Goal: Task Accomplishment & Management: Manage account settings

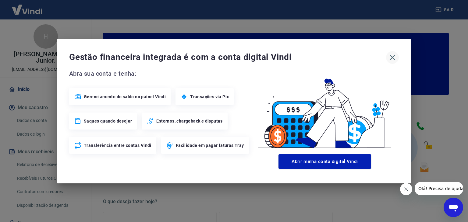
click at [393, 56] on icon "button" at bounding box center [392, 58] width 6 height 6
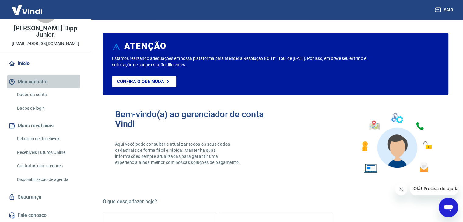
click at [33, 79] on button "Meu cadastro" at bounding box center [45, 81] width 76 height 13
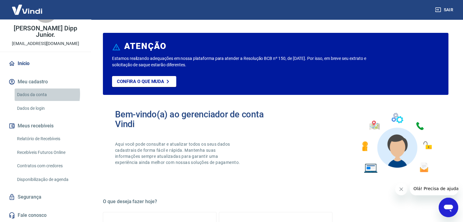
click at [33, 94] on link "Dados da conta" at bounding box center [49, 95] width 69 height 12
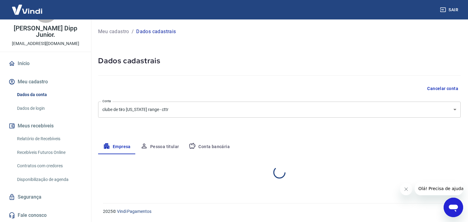
select select "RS"
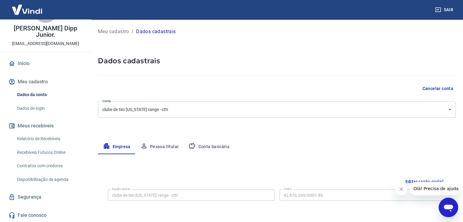
click at [53, 165] on link "Contratos com credores" at bounding box center [49, 166] width 69 height 12
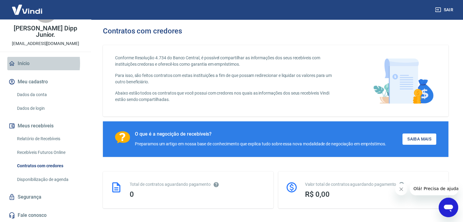
click at [24, 63] on link "Início" at bounding box center [45, 63] width 76 height 13
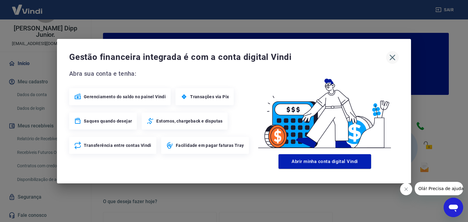
click at [394, 58] on icon "button" at bounding box center [392, 58] width 10 height 10
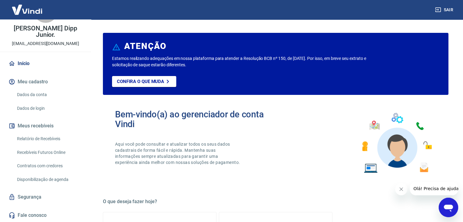
click at [403, 187] on icon "Fechar mensagem da empresa" at bounding box center [401, 189] width 5 height 5
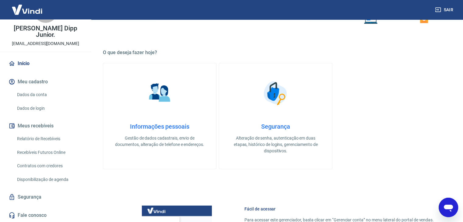
scroll to position [183, 0]
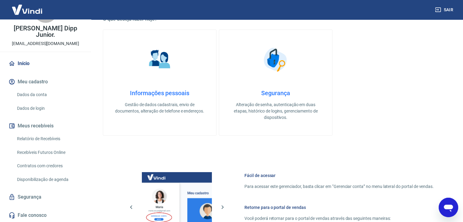
click at [29, 195] on link "Segurança" at bounding box center [45, 197] width 76 height 13
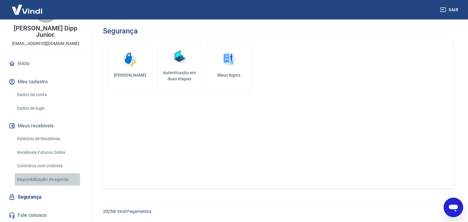
click at [41, 179] on link "Disponibilização de agenda" at bounding box center [49, 180] width 69 height 12
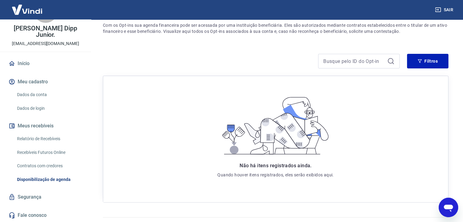
scroll to position [72, 0]
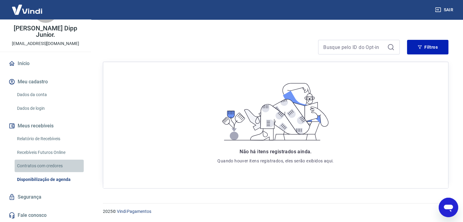
click at [49, 165] on link "Contratos com credores" at bounding box center [49, 166] width 69 height 12
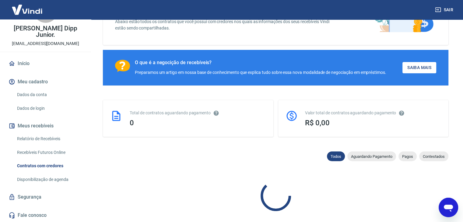
scroll to position [101, 0]
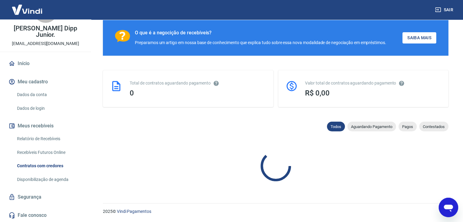
click at [48, 154] on link "Recebíveis Futuros Online" at bounding box center [49, 152] width 69 height 12
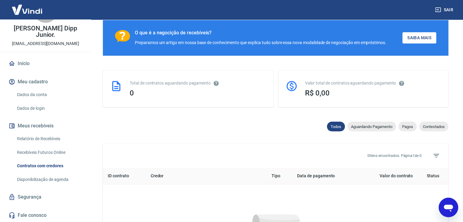
scroll to position [166, 0]
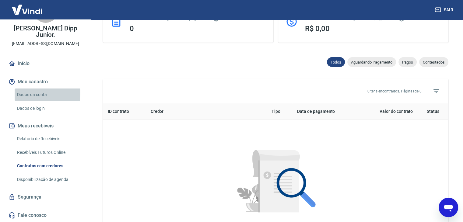
click at [32, 93] on link "Dados da conta" at bounding box center [49, 95] width 69 height 12
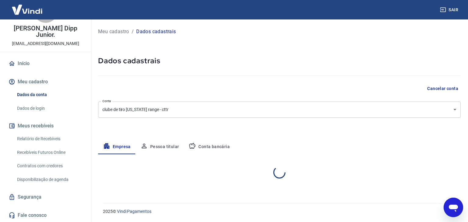
select select "RS"
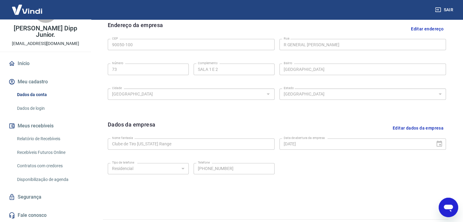
scroll to position [217, 0]
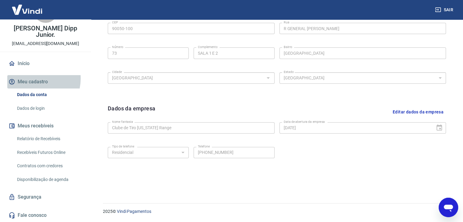
click at [32, 78] on button "Meu cadastro" at bounding box center [45, 81] width 76 height 13
click at [38, 82] on button "Meu cadastro" at bounding box center [45, 81] width 76 height 13
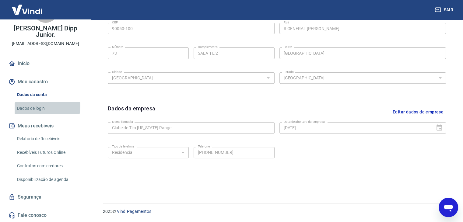
click at [39, 106] on link "Dados de login" at bounding box center [49, 108] width 69 height 12
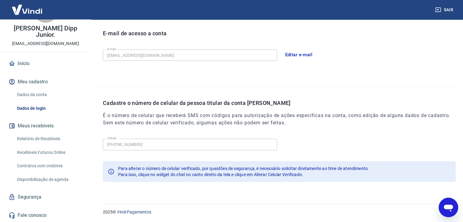
click at [16, 65] on link "Início" at bounding box center [45, 63] width 76 height 13
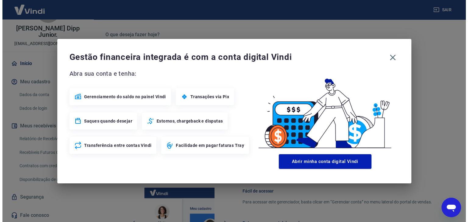
scroll to position [322, 0]
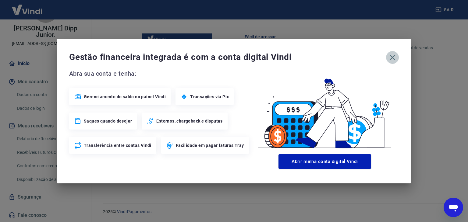
click at [392, 56] on icon "button" at bounding box center [392, 58] width 10 height 10
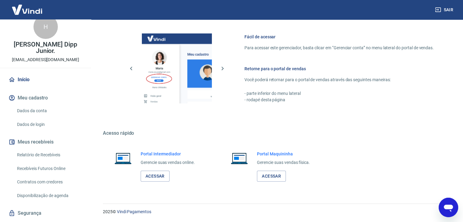
scroll to position [26, 0]
